Goal: Information Seeking & Learning: Learn about a topic

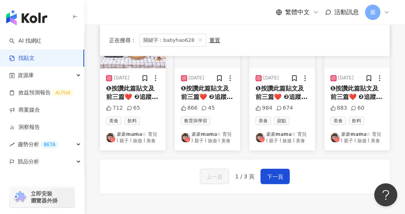
scroll to position [537, 0]
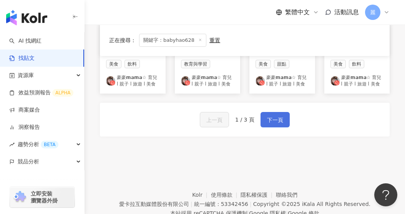
click at [274, 125] on span "下一頁" at bounding box center [275, 120] width 16 height 9
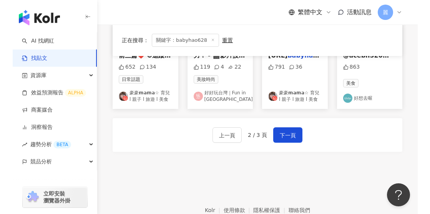
scroll to position [520, 0]
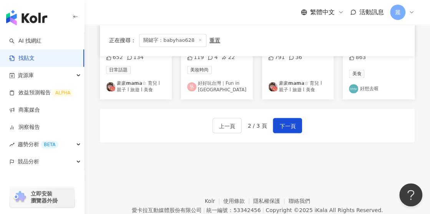
click at [188, 43] on span "關鍵字：babyhao628" at bounding box center [172, 40] width 67 height 13
click at [187, 41] on span "關鍵字：babyhao628" at bounding box center [172, 40] width 67 height 13
click at [213, 41] on div "重置" at bounding box center [214, 40] width 11 height 6
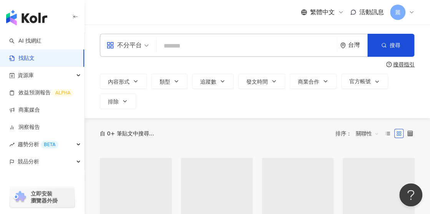
click at [201, 45] on input "search" at bounding box center [246, 46] width 174 height 17
paste input "*********"
type input "*********"
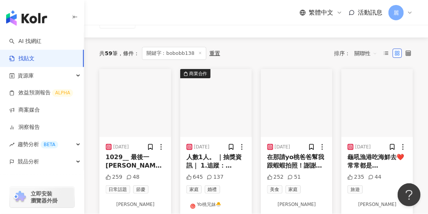
scroll to position [115, 0]
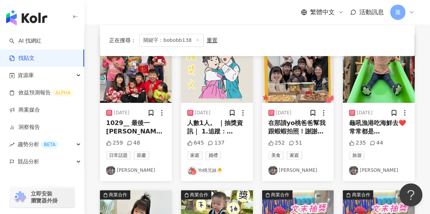
click at [211, 170] on link "Yo桃兄妹🐣" at bounding box center [216, 170] width 59 height 9
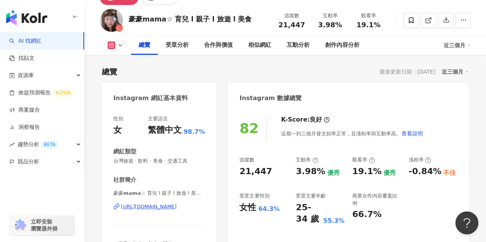
click at [332, 72] on div "總覽 最後更新日期：[DATE] 近三個月" at bounding box center [285, 71] width 367 height 11
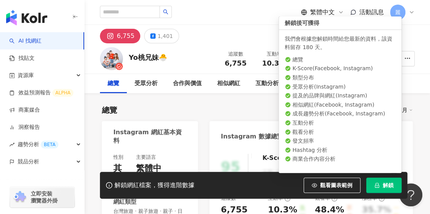
click at [384, 187] on span "解鎖" at bounding box center [387, 185] width 11 height 6
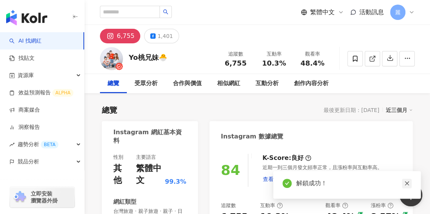
click at [406, 183] on icon "close" at bounding box center [406, 184] width 4 height 4
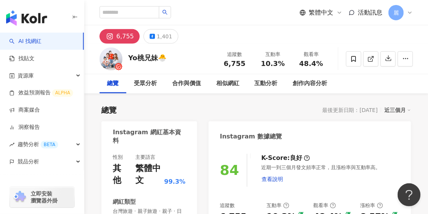
scroll to position [77, 0]
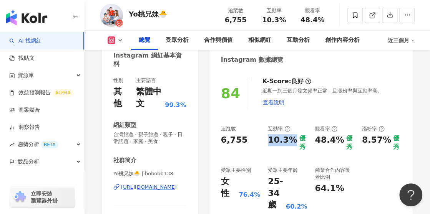
drag, startPoint x: 268, startPoint y: 143, endPoint x: 292, endPoint y: 142, distance: 24.2
click at [292, 142] on div "10.3%" at bounding box center [282, 142] width 29 height 17
click at [276, 145] on div "10.3%" at bounding box center [282, 142] width 29 height 17
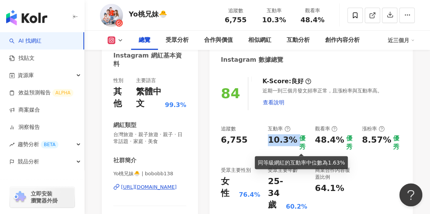
drag, startPoint x: 269, startPoint y: 143, endPoint x: 296, endPoint y: 139, distance: 27.9
click at [296, 139] on div "10.3% 優秀" at bounding box center [287, 142] width 39 height 17
copy div "10.3%"
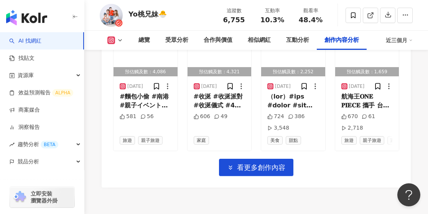
scroll to position [2981, 0]
